Goal: Entertainment & Leisure: Consume media (video, audio)

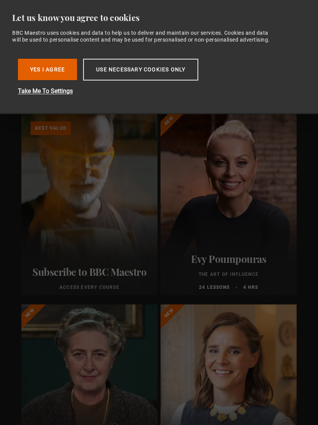
click at [56, 80] on button "Yes I Agree" at bounding box center [47, 69] width 59 height 21
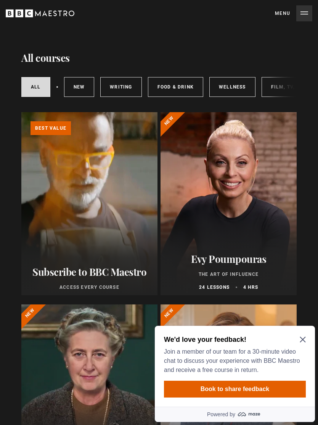
click at [303, 21] on button "Menu Close" at bounding box center [293, 13] width 37 height 16
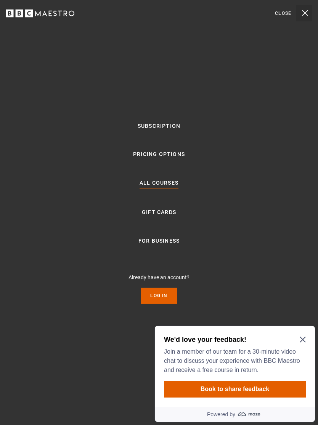
click at [168, 301] on link "Log In" at bounding box center [159, 296] width 36 height 16
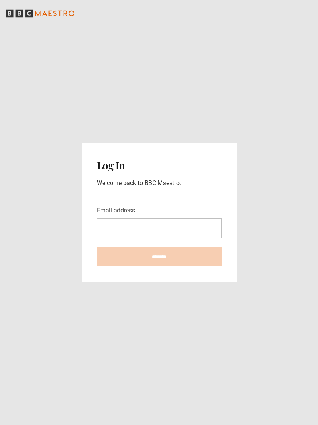
click at [170, 238] on input "Email address" at bounding box center [159, 228] width 125 height 20
click at [196, 233] on input "Email address" at bounding box center [159, 228] width 125 height 20
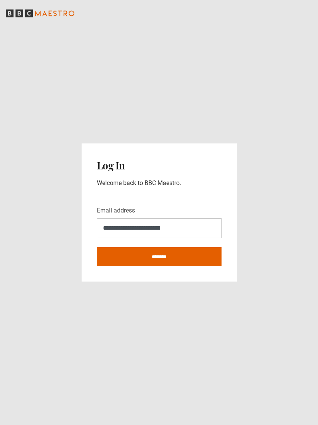
type input "**********"
click at [171, 264] on input "********" at bounding box center [159, 256] width 125 height 19
type input "**********"
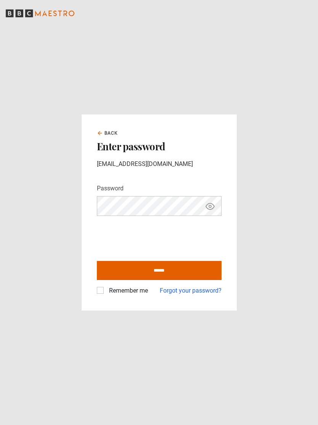
click at [173, 276] on input "******" at bounding box center [159, 270] width 125 height 19
type input "**********"
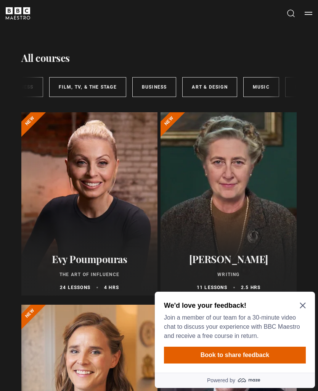
scroll to position [0, 215]
click at [211, 87] on link "Art & Design" at bounding box center [207, 87] width 55 height 20
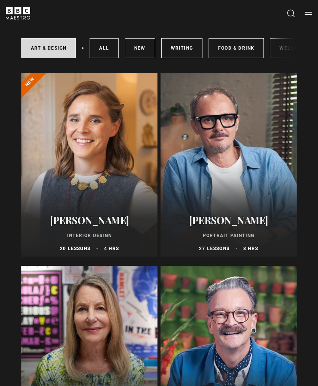
scroll to position [36, 0]
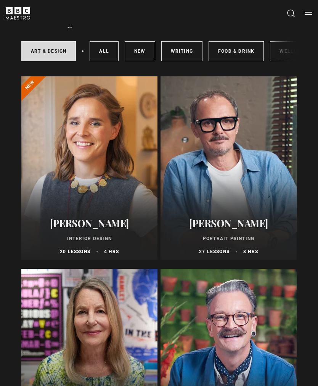
click at [264, 189] on div at bounding box center [229, 167] width 136 height 183
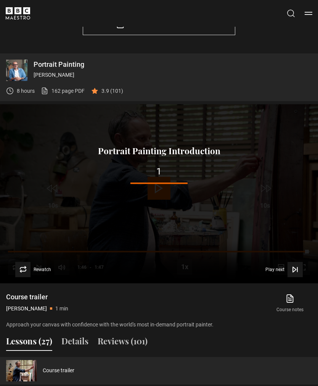
scroll to position [423, 0]
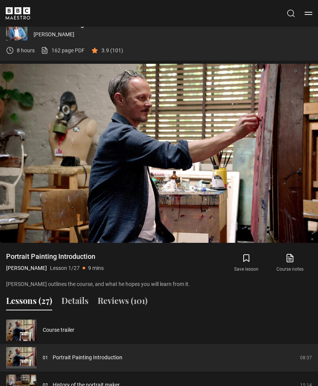
click at [308, 15] on button "Menu" at bounding box center [309, 14] width 8 height 8
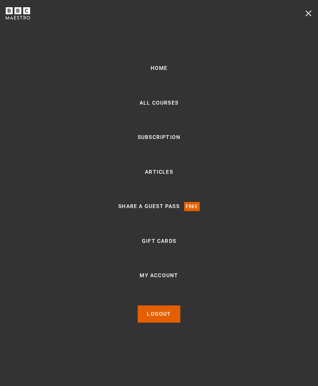
click at [174, 108] on link "All Courses" at bounding box center [159, 103] width 39 height 9
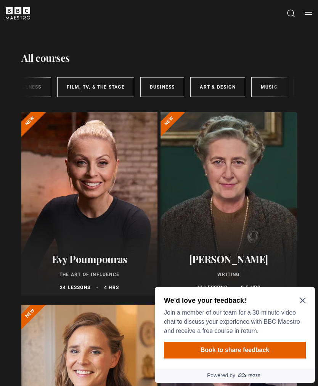
scroll to position [0, 207]
click at [218, 91] on link "Art & Design" at bounding box center [216, 87] width 55 height 20
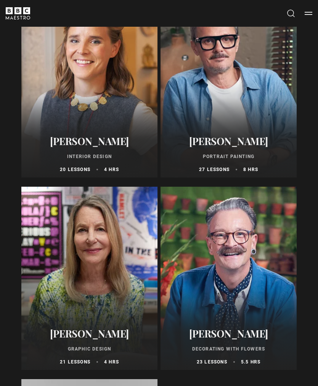
scroll to position [118, 0]
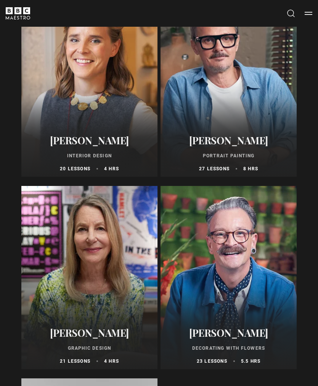
click at [255, 295] on div at bounding box center [229, 277] width 136 height 183
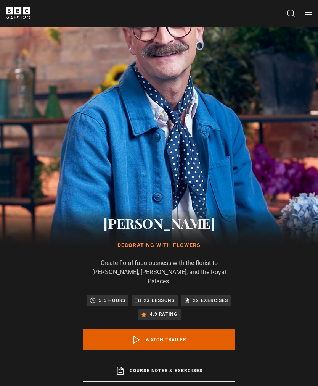
scroll to position [85, 0]
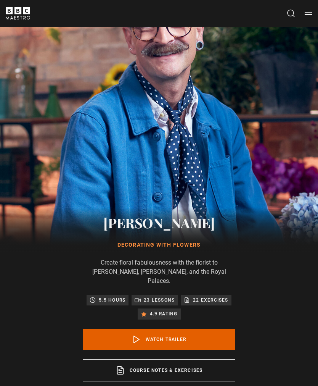
click at [162, 334] on link "Watch Trailer" at bounding box center [159, 339] width 153 height 21
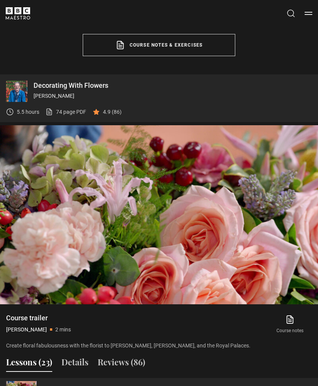
scroll to position [411, 0]
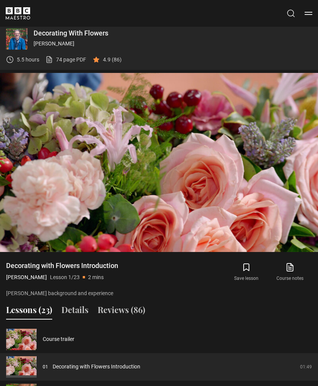
click at [305, 227] on video-js "Video Player is loading. Play Lesson Decorating with Flowers Introduction 10s S…" at bounding box center [159, 162] width 318 height 179
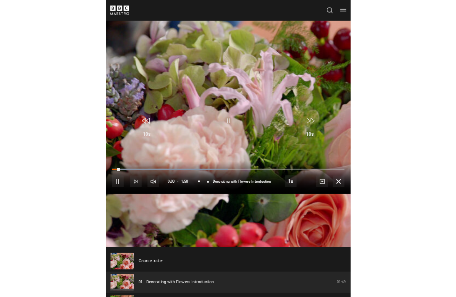
scroll to position [9, 0]
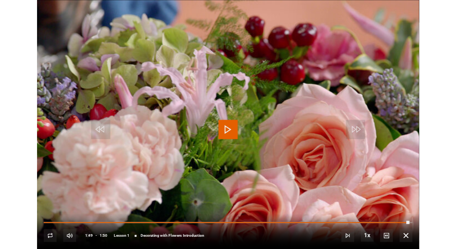
scroll to position [467, 0]
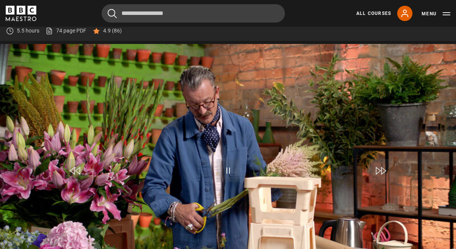
scroll to position [336, 0]
